Goal: Task Accomplishment & Management: Manage account settings

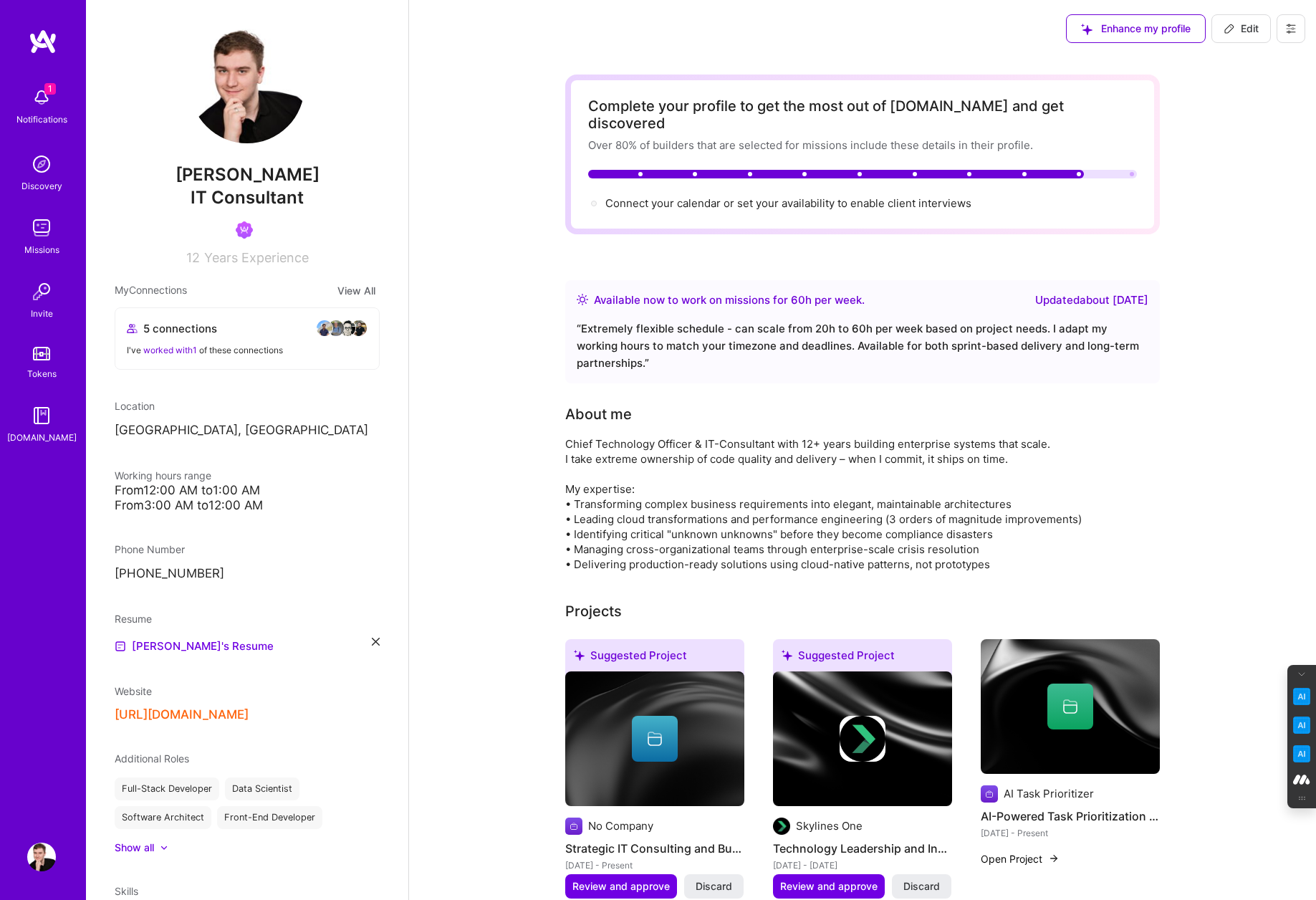
click at [39, 235] on img at bounding box center [41, 227] width 29 height 29
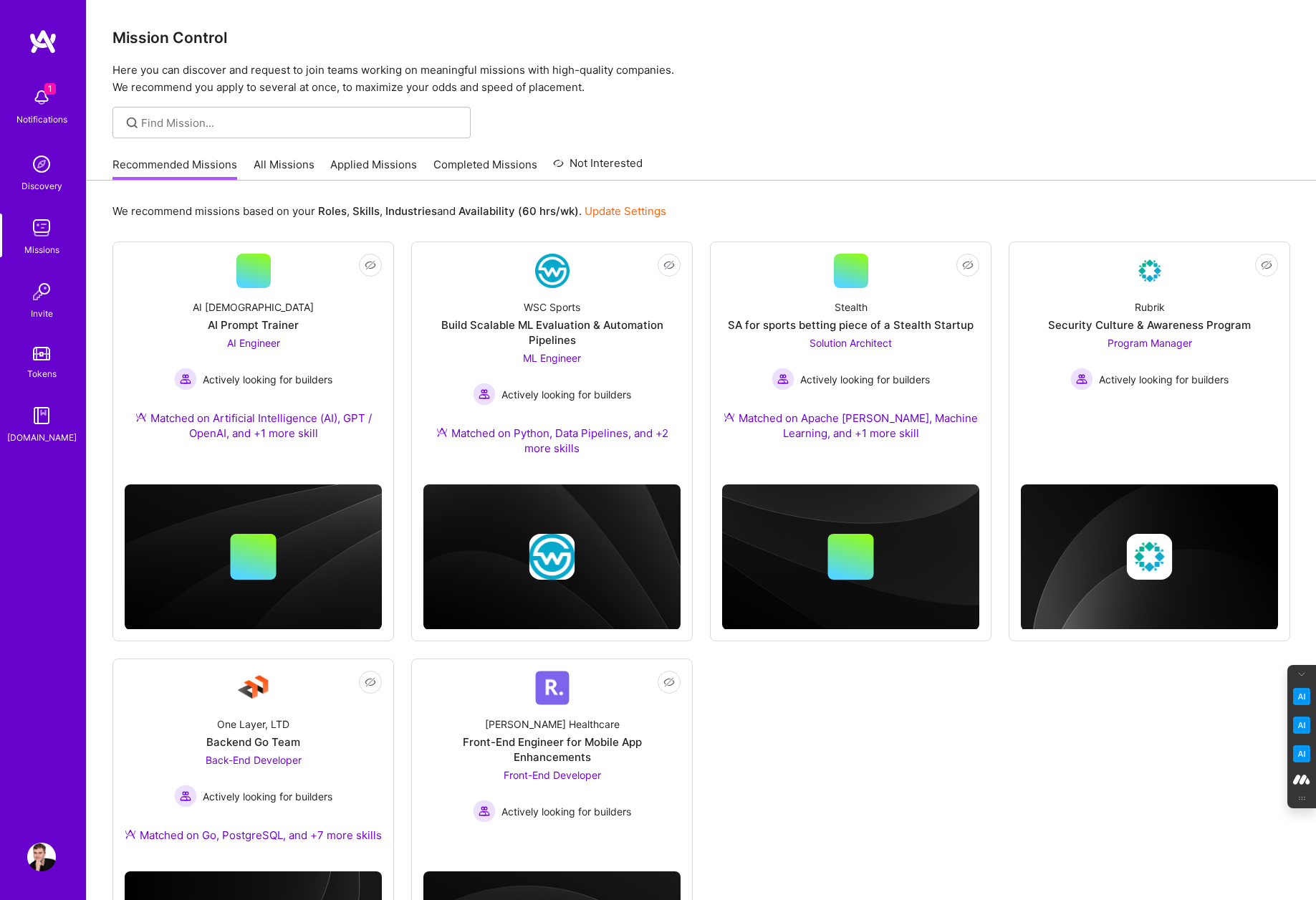
click at [292, 165] on link "All Missions" at bounding box center [284, 169] width 61 height 24
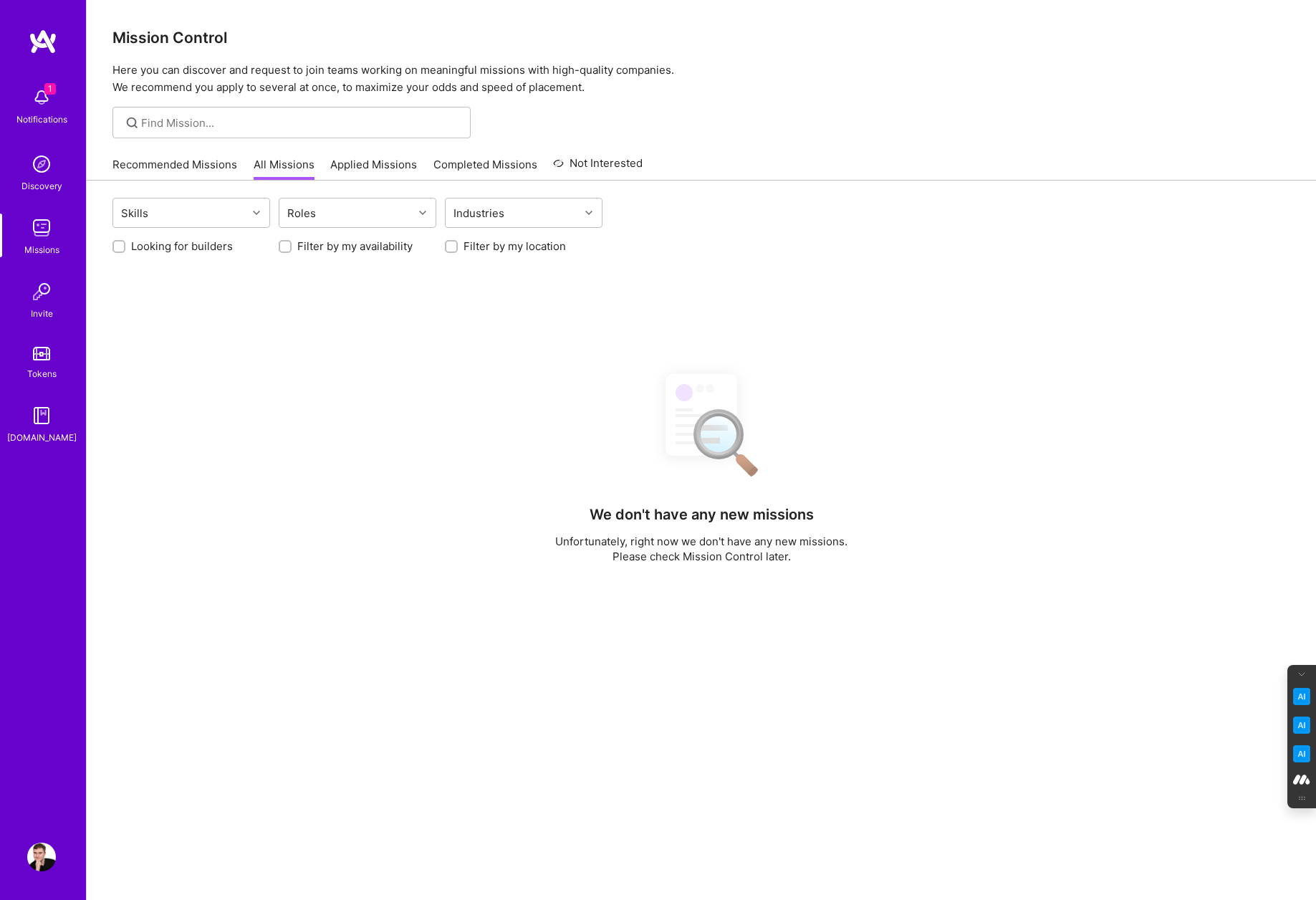
click at [383, 157] on link "Applied Missions" at bounding box center [373, 169] width 86 height 24
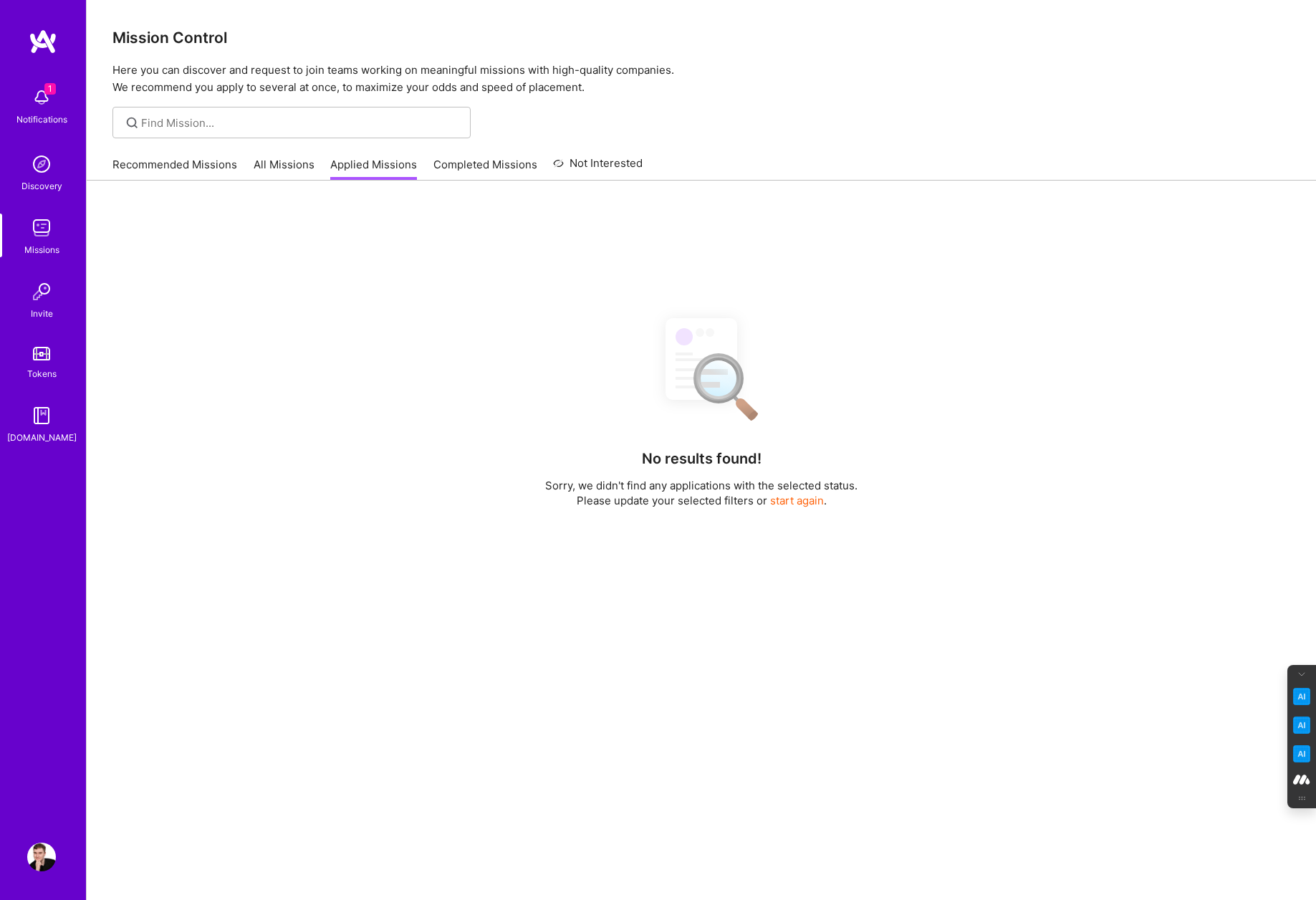
click at [460, 157] on link "Completed Missions" at bounding box center [486, 169] width 104 height 24
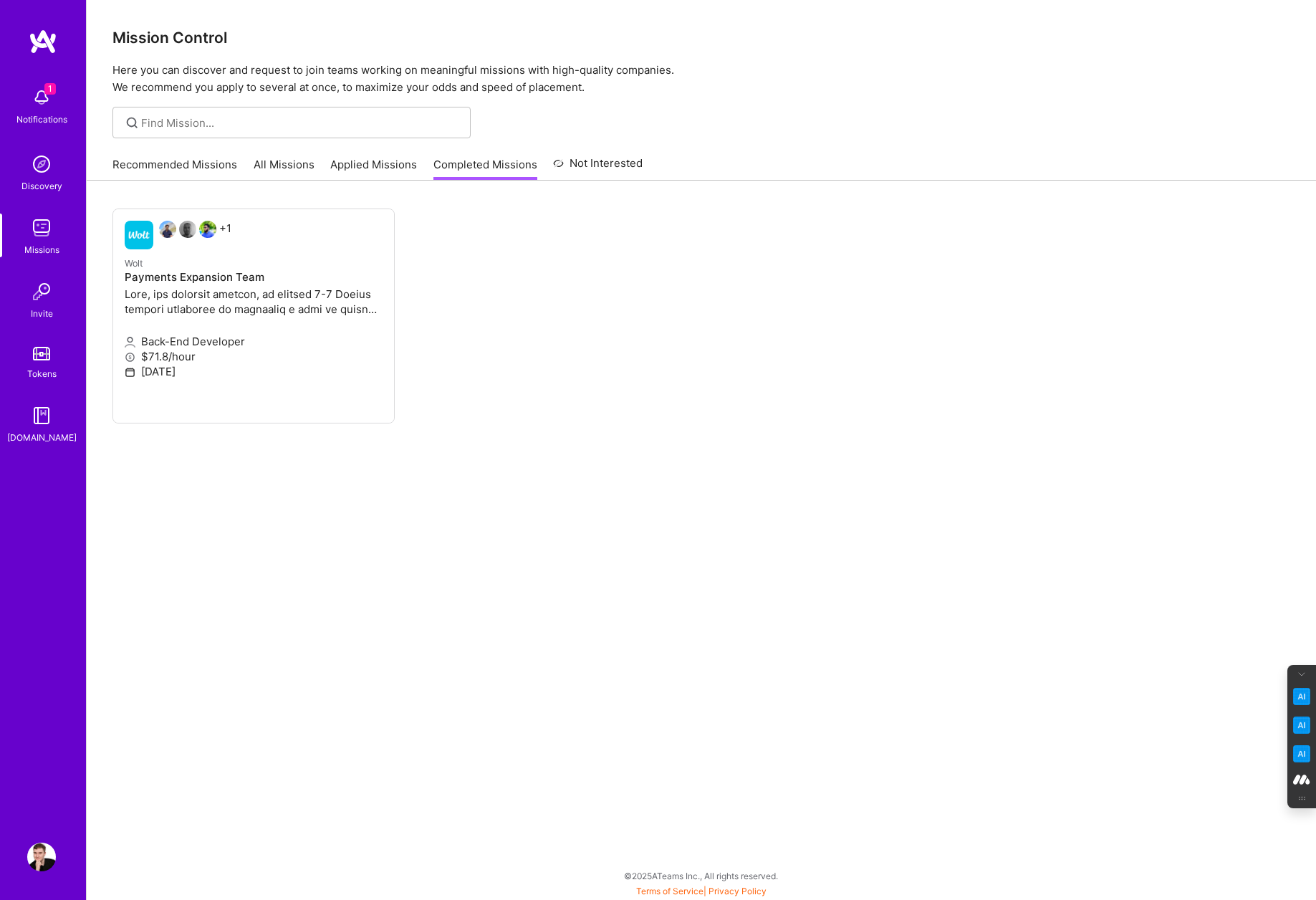
click at [376, 173] on link "Applied Missions" at bounding box center [373, 169] width 86 height 24
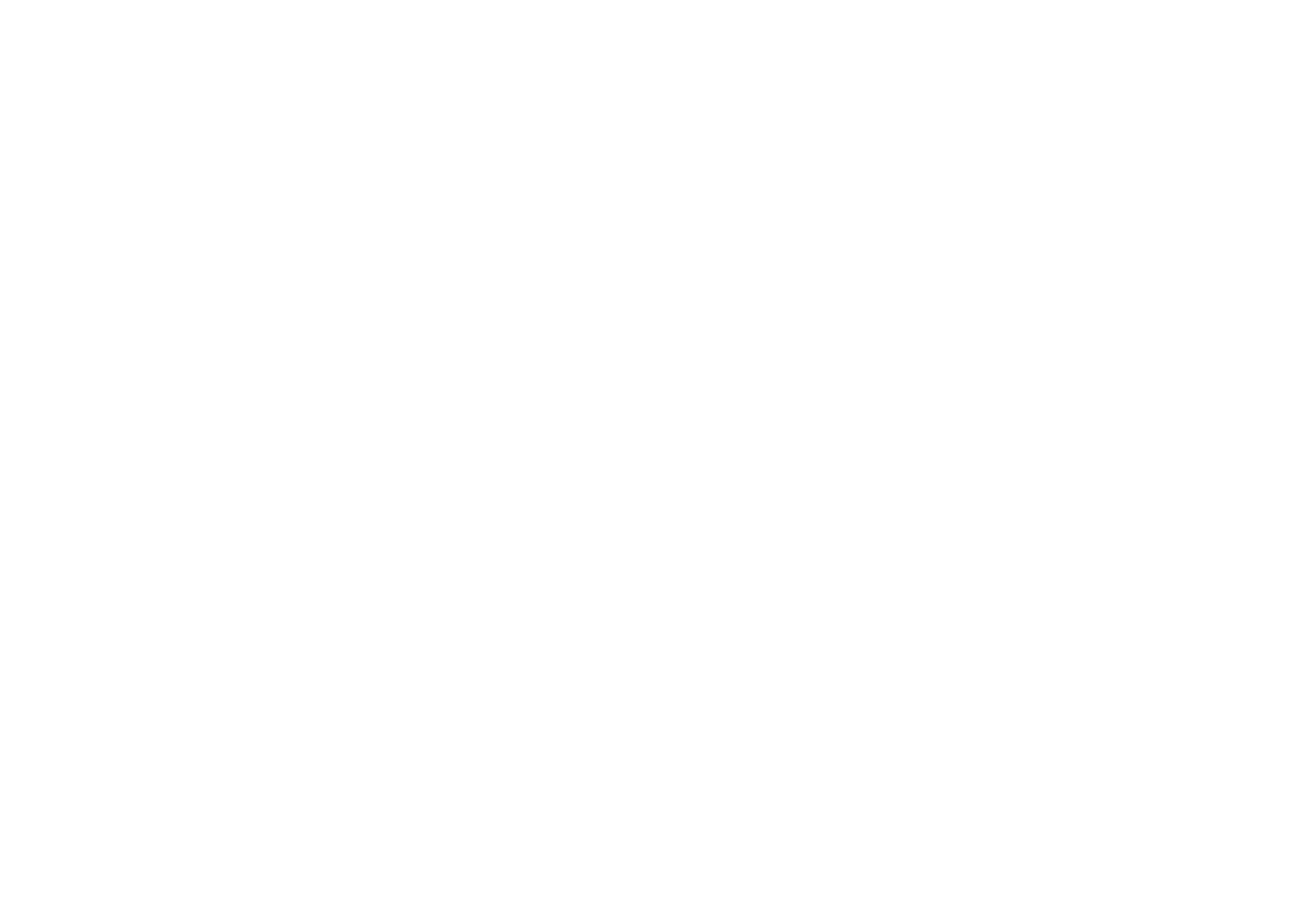
click at [0, 0] on link "All Missions" at bounding box center [0, 0] width 0 height 0
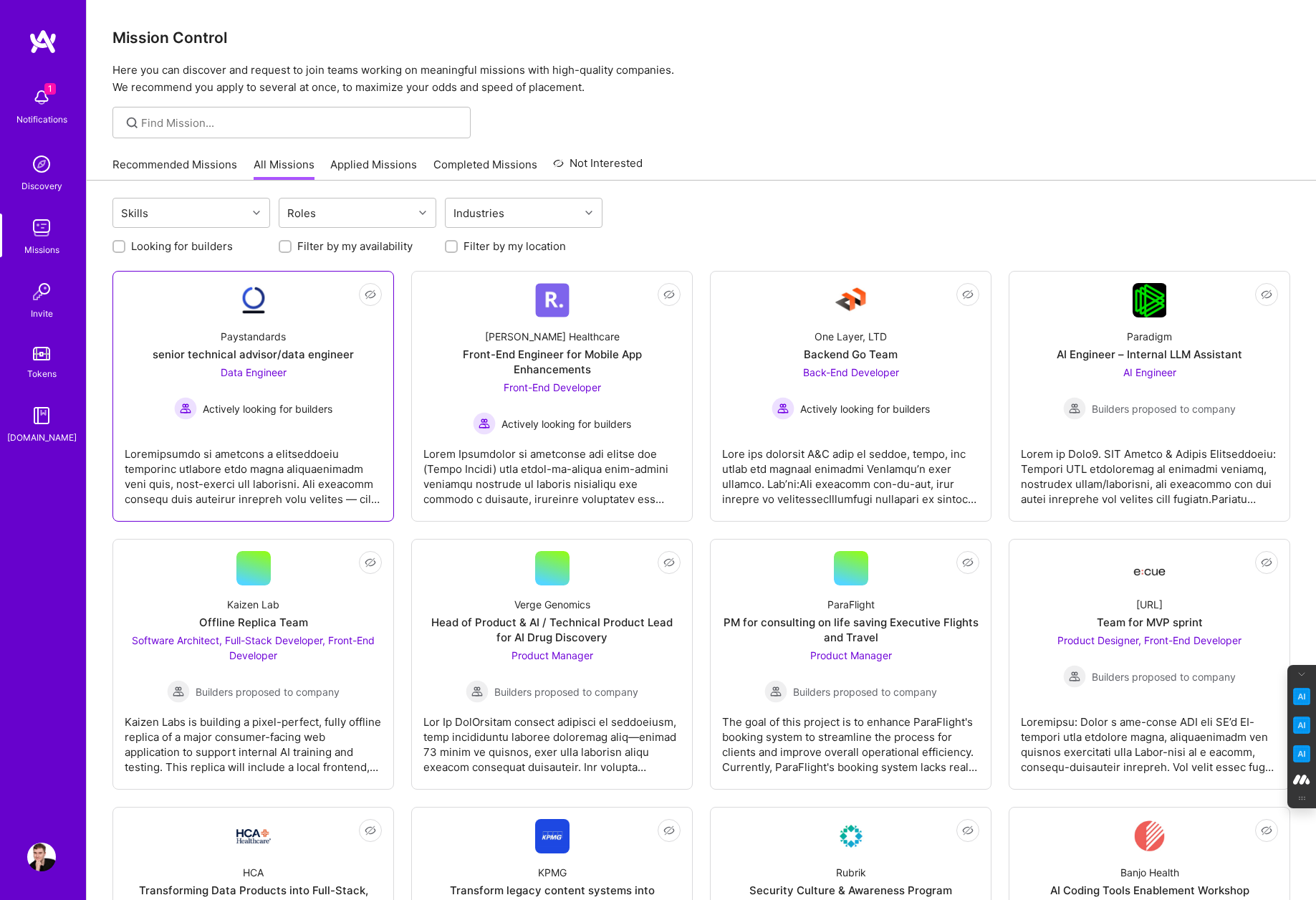
click at [239, 435] on div at bounding box center [253, 471] width 257 height 72
click at [45, 852] on img at bounding box center [41, 857] width 29 height 29
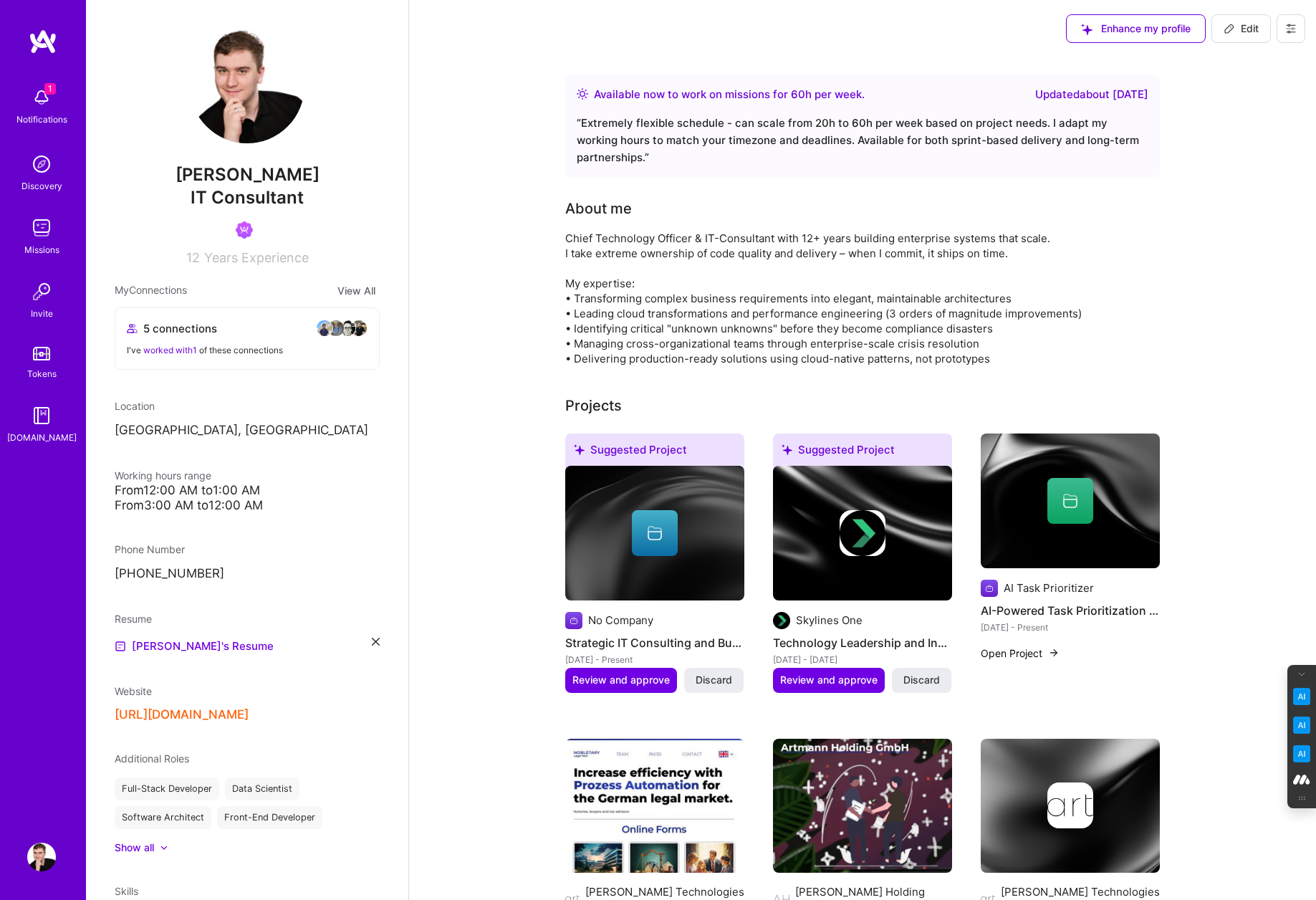
click at [1293, 27] on icon at bounding box center [1292, 29] width 11 height 11
click at [1244, 132] on button "Log Out" at bounding box center [1252, 134] width 108 height 37
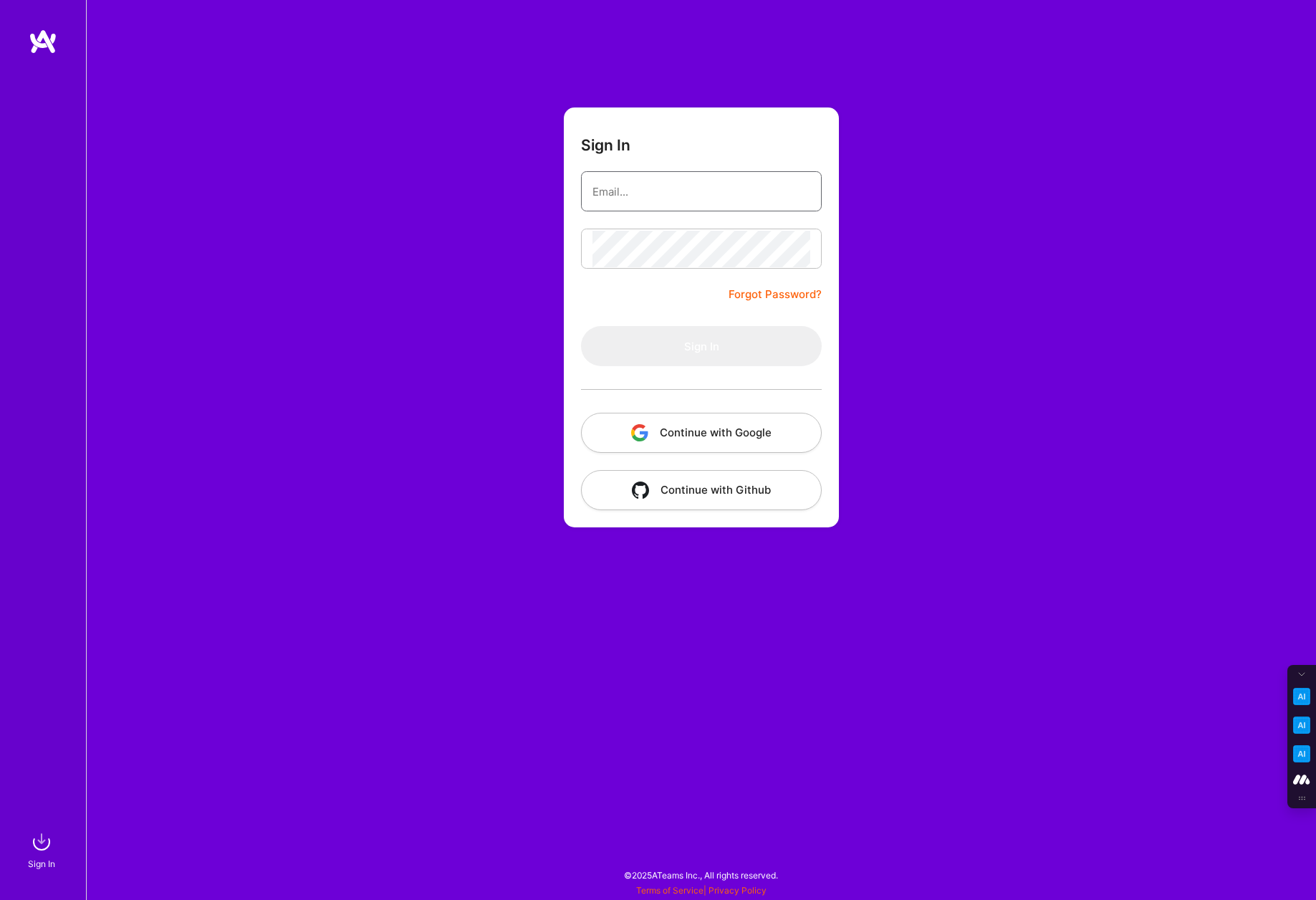
click at [668, 188] on input "email" at bounding box center [701, 192] width 218 height 37
type input "[PERSON_NAME][EMAIL_ADDRESS][DOMAIN_NAME]"
click at [702, 434] on button "Continue with Google" at bounding box center [701, 432] width 240 height 40
